Goal: Transaction & Acquisition: Purchase product/service

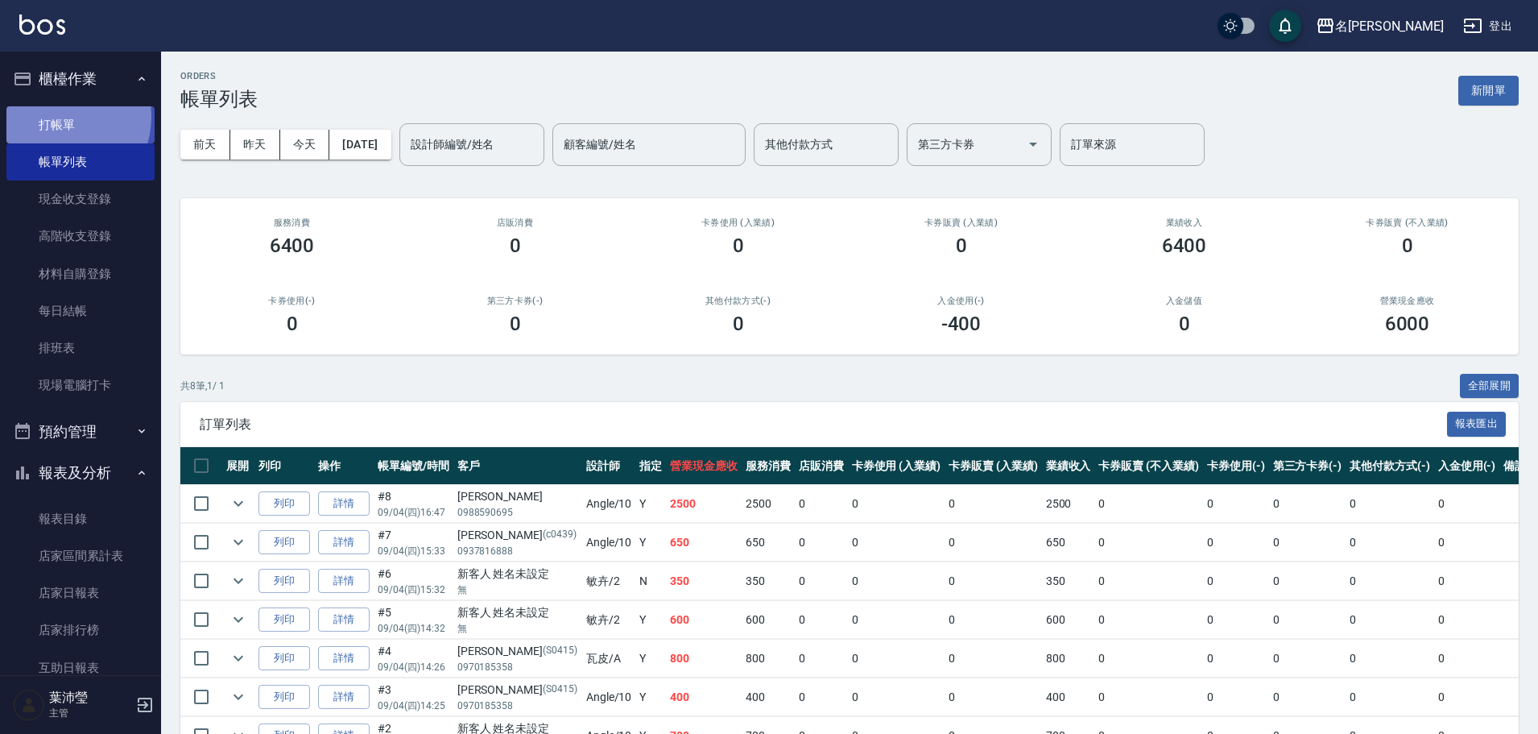
drag, startPoint x: 57, startPoint y: 116, endPoint x: 67, endPoint y: 122, distance: 11.2
click at [60, 116] on link "打帳單" at bounding box center [80, 124] width 148 height 37
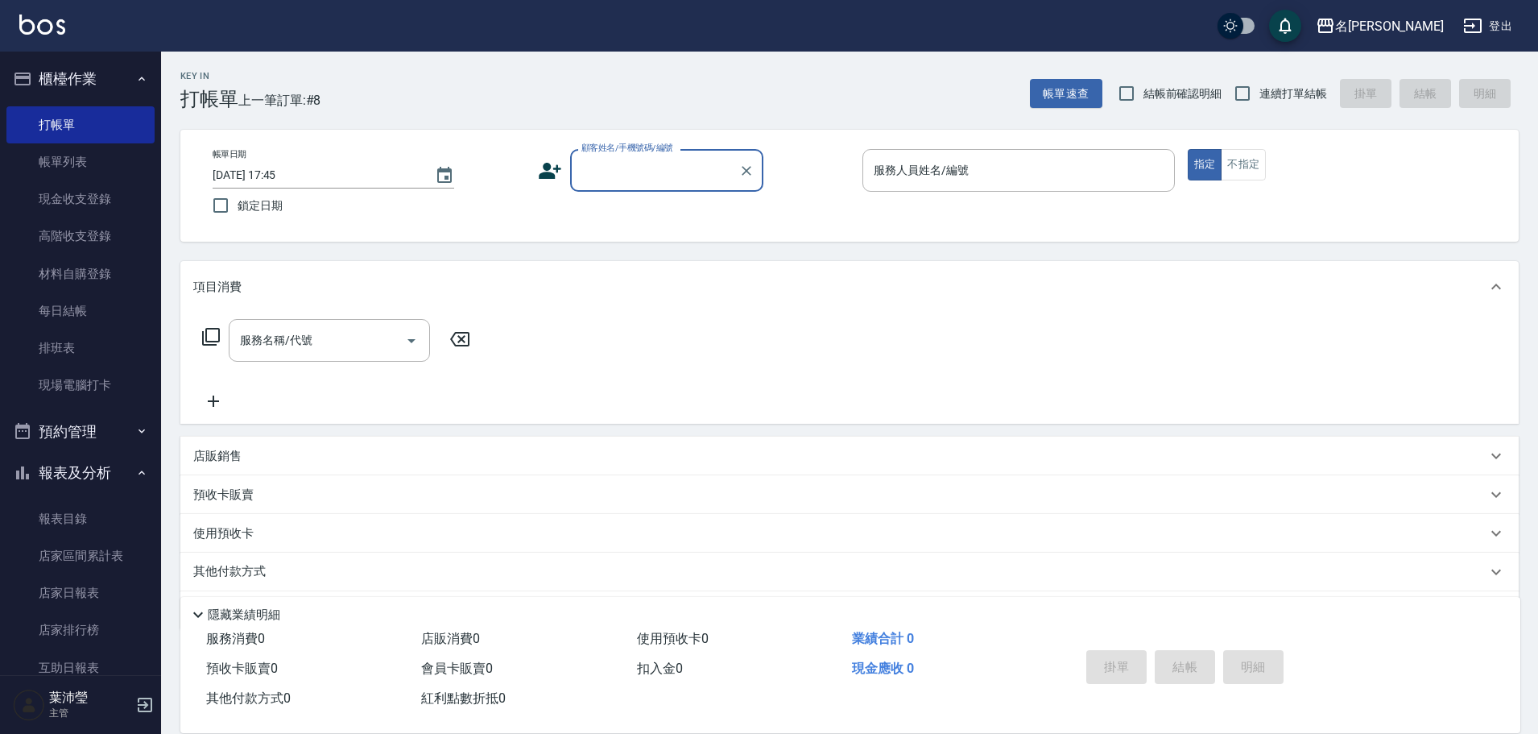
click at [653, 174] on input "顧客姓名/手機號碼/編號" at bounding box center [654, 170] width 155 height 28
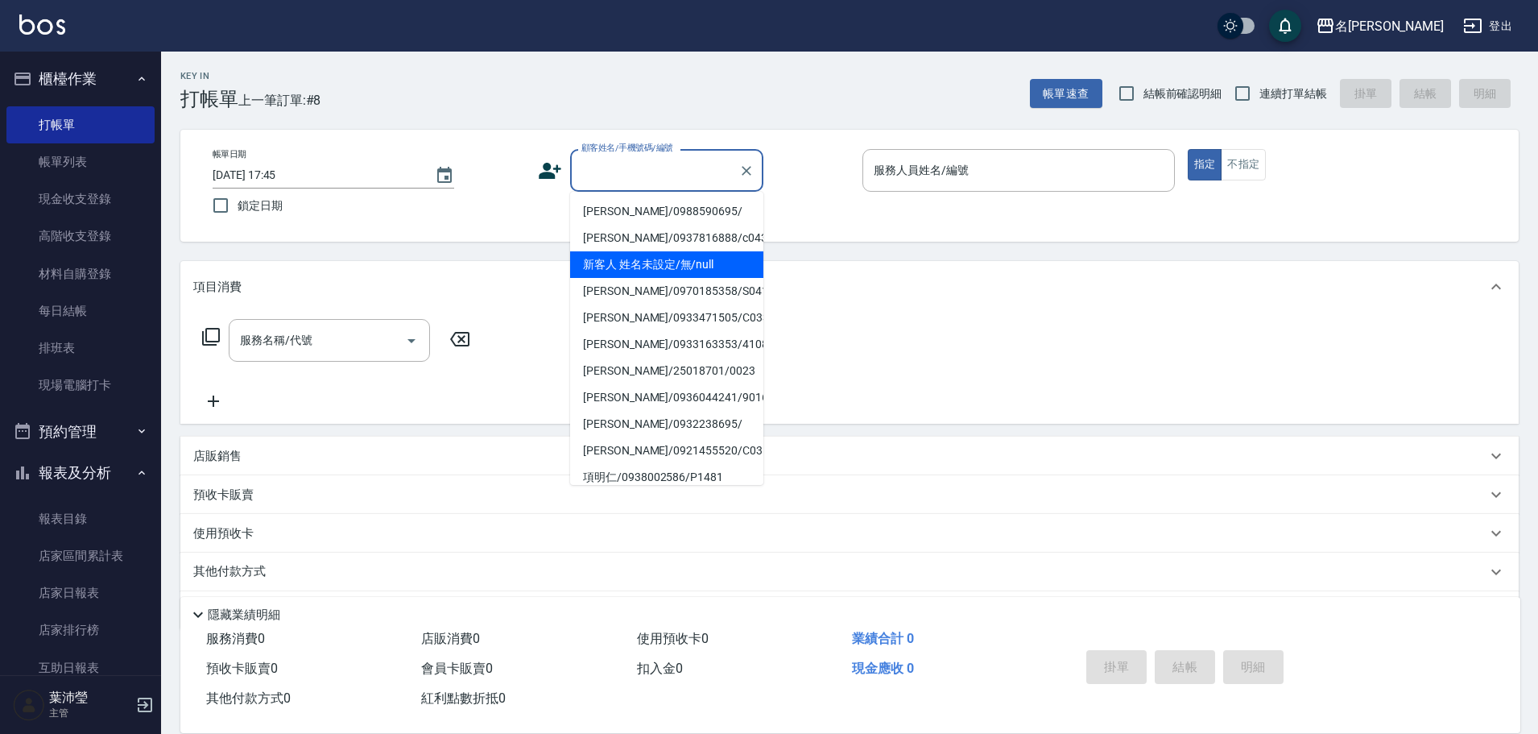
click at [705, 265] on li "新客人 姓名未設定/無/null" at bounding box center [666, 264] width 193 height 27
type input "新客人 姓名未設定/無/null"
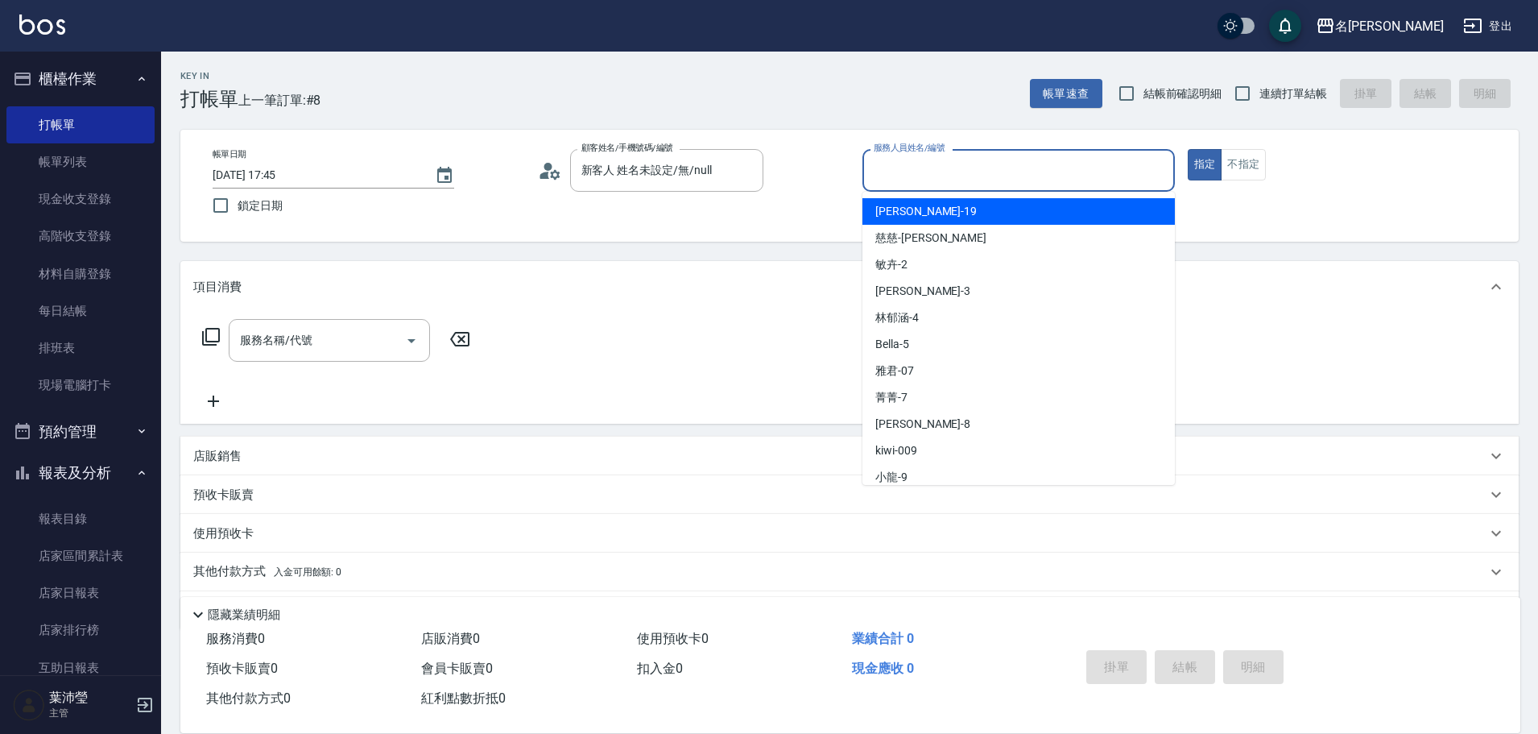
click at [927, 175] on input "服務人員姓名/編號" at bounding box center [1019, 170] width 298 height 28
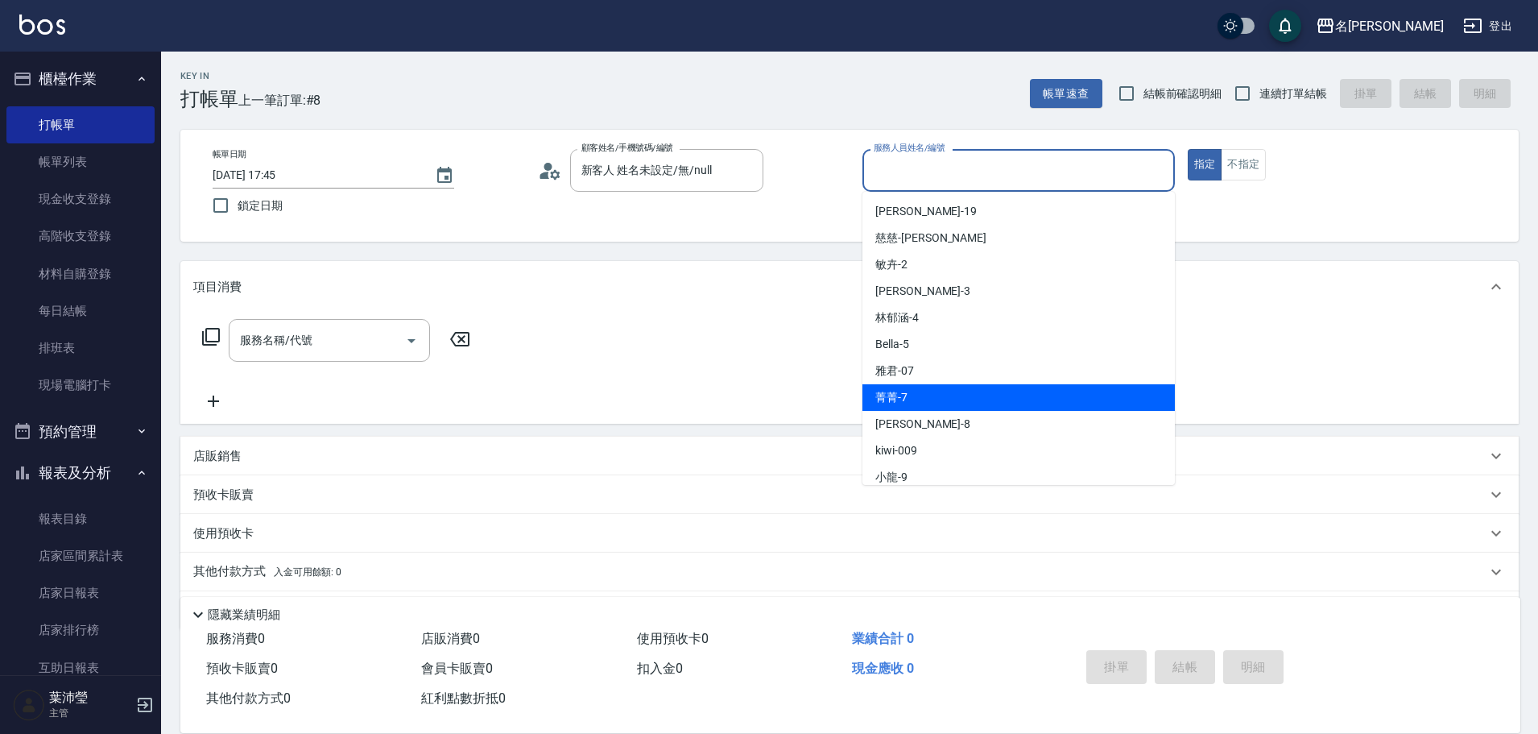
click at [937, 393] on div "菁菁 -7" at bounding box center [1019, 397] width 312 height 27
type input "菁菁-7"
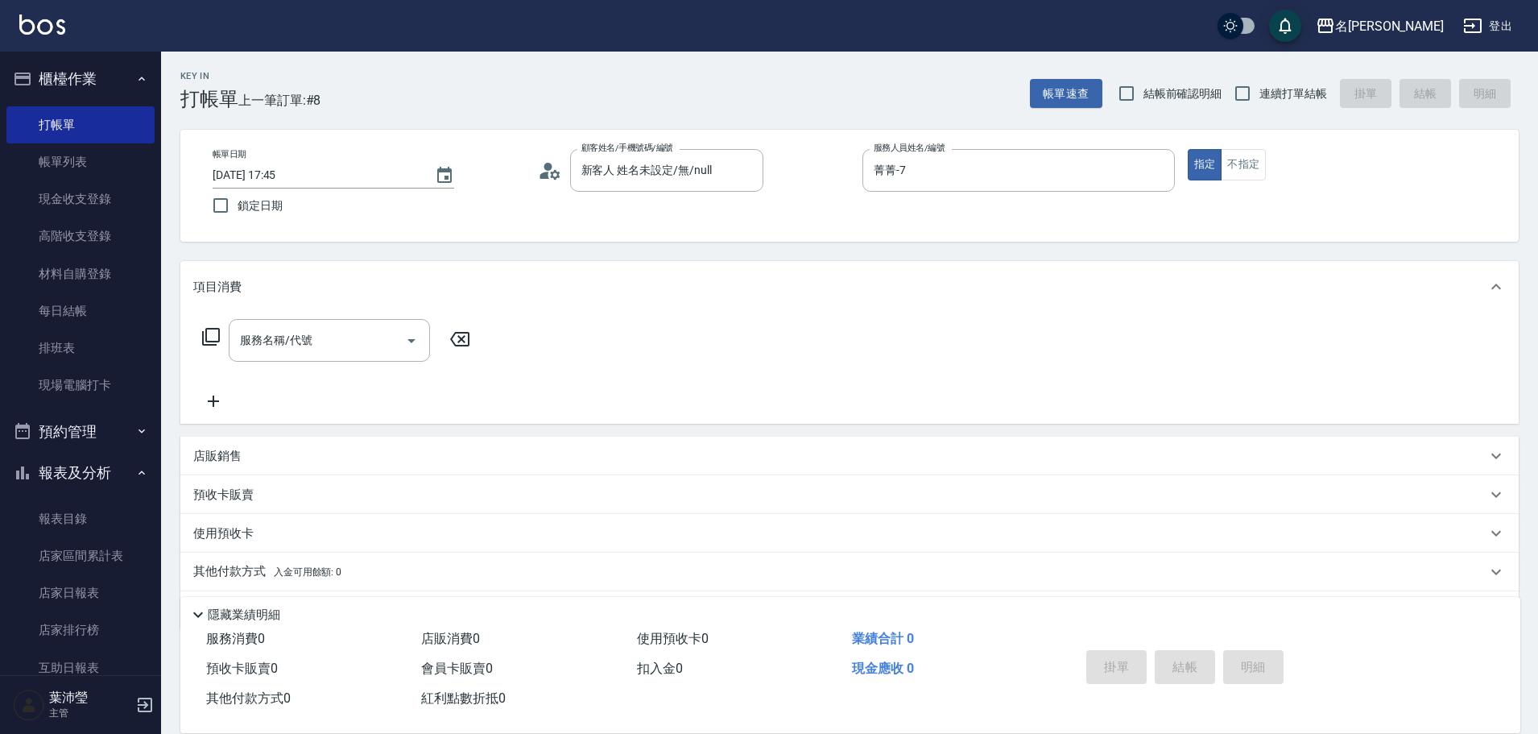
click at [219, 329] on icon at bounding box center [211, 337] width 18 height 18
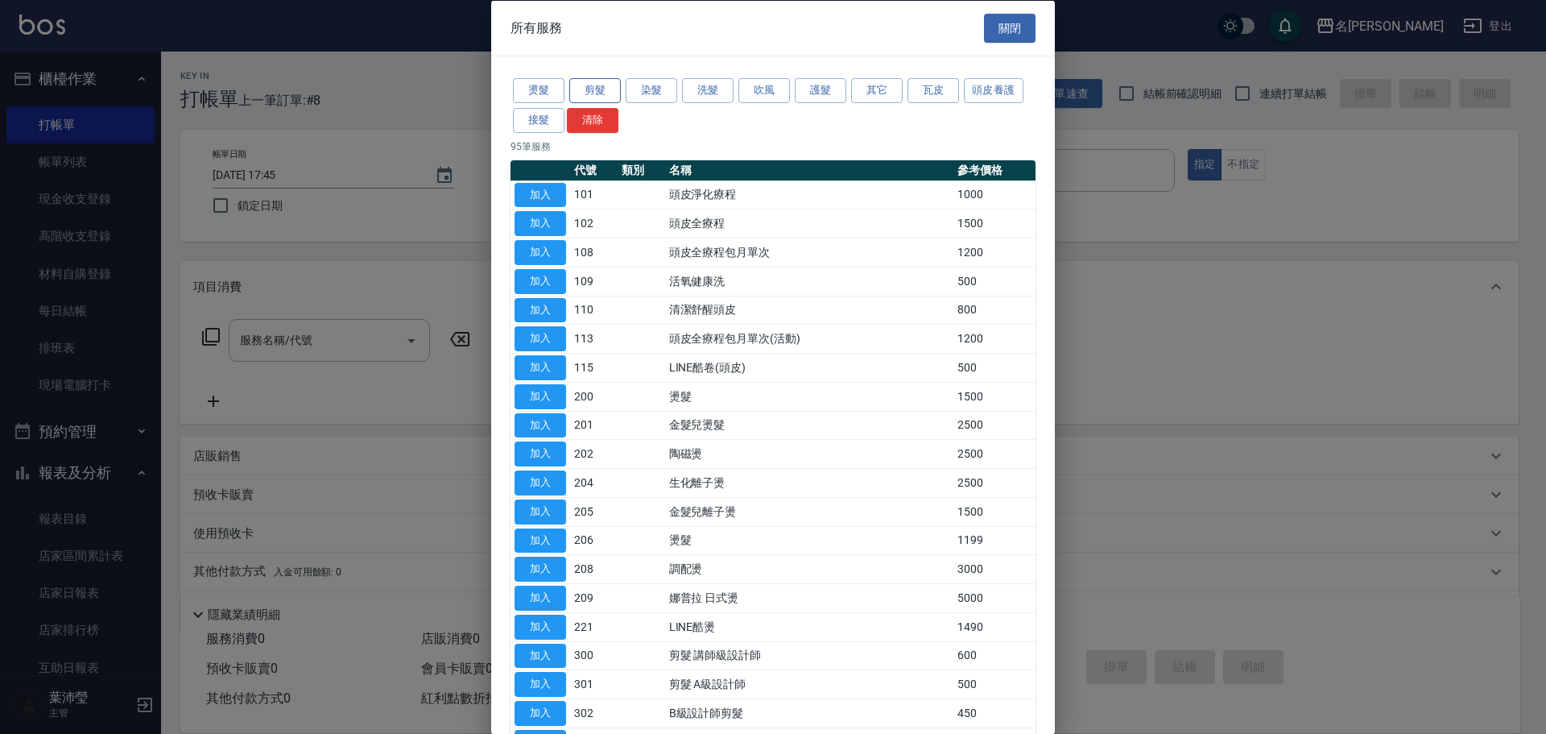
click at [606, 97] on button "剪髮" at bounding box center [595, 90] width 52 height 25
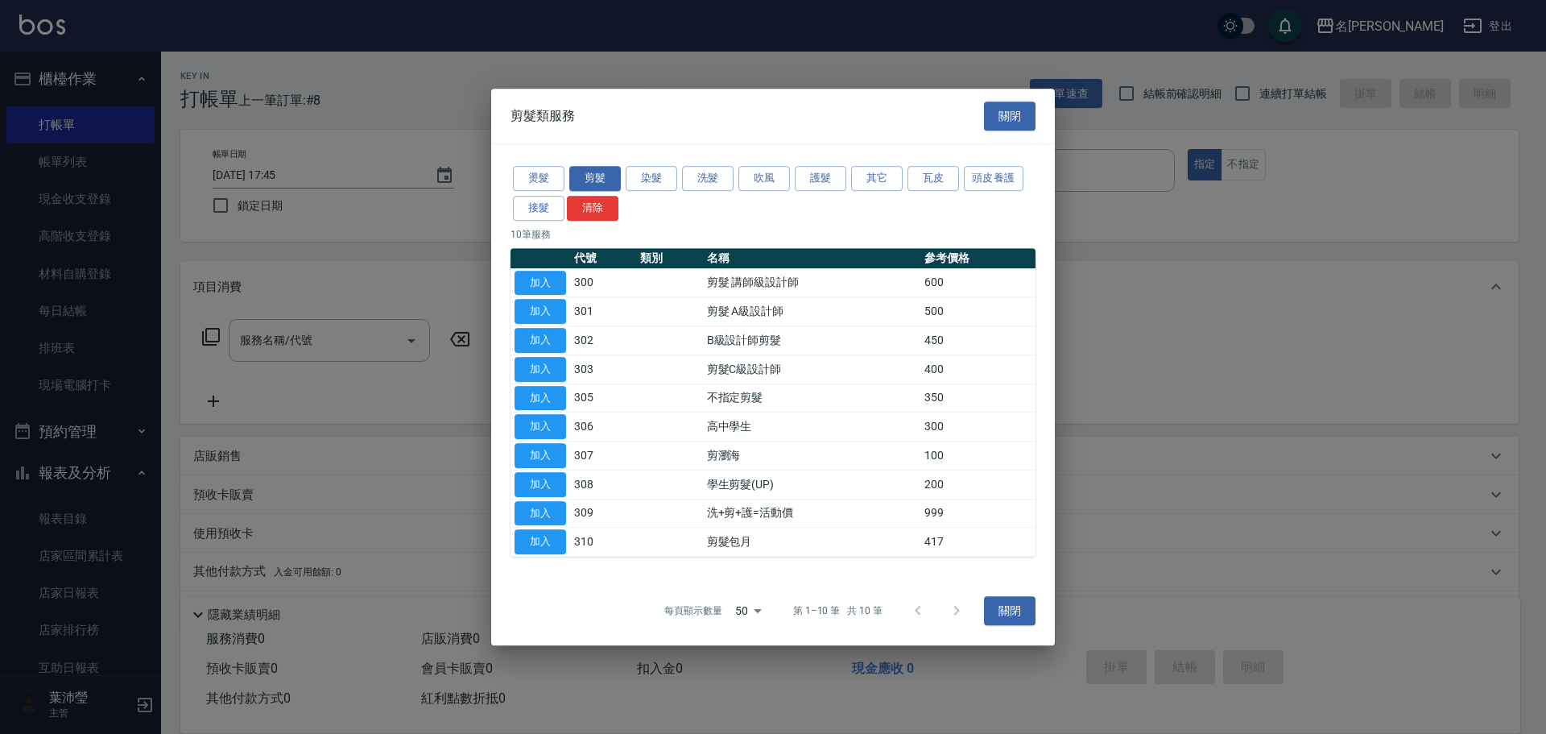
click at [923, 285] on td "600" at bounding box center [978, 282] width 115 height 29
click at [543, 286] on button "加入" at bounding box center [541, 283] width 52 height 25
type input "剪髮 講師級設計師(300)"
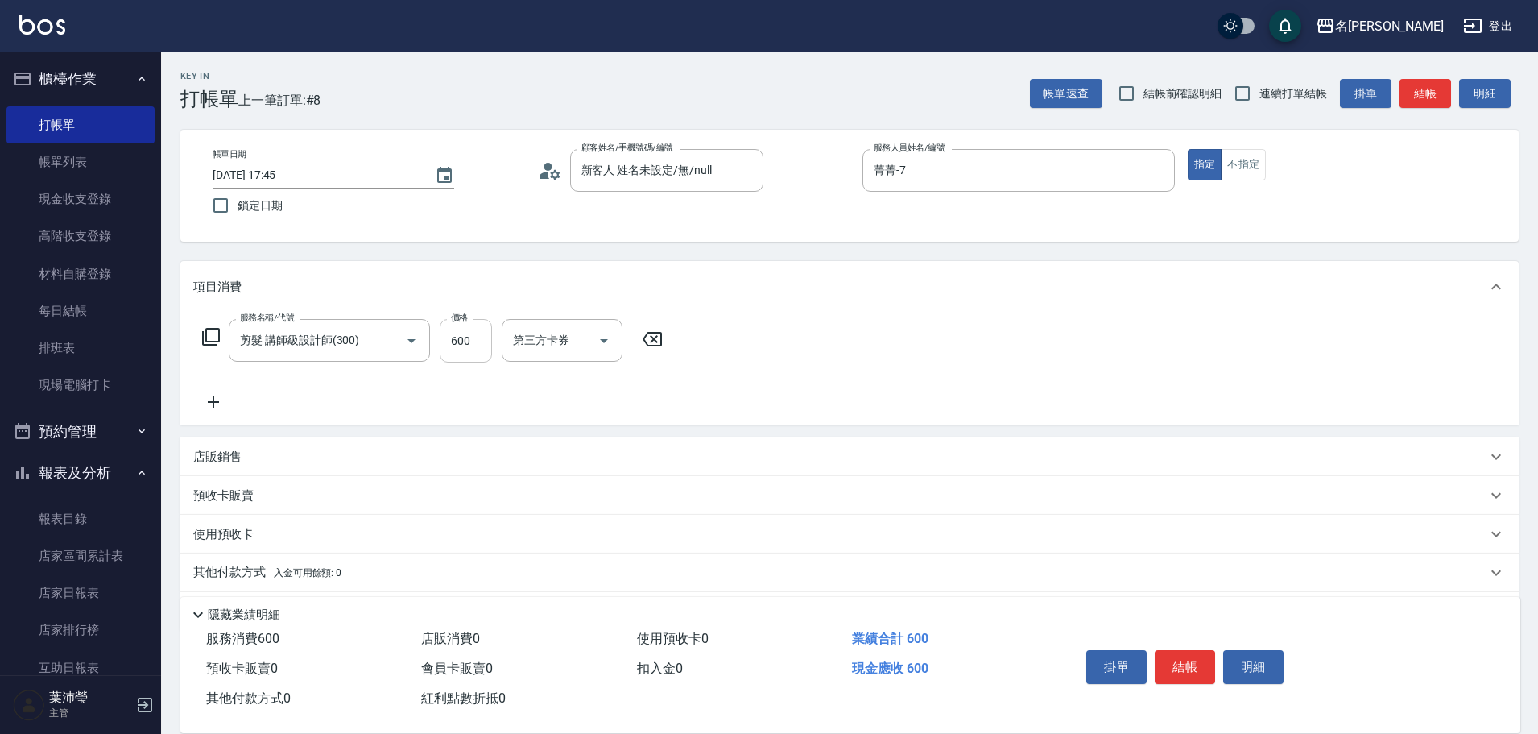
drag, startPoint x: 462, startPoint y: 334, endPoint x: 471, endPoint y: 349, distance: 17.0
click at [462, 334] on input "600" at bounding box center [466, 340] width 52 height 43
type input "800"
click at [1189, 662] on button "結帳" at bounding box center [1185, 667] width 60 height 34
